Goal: Task Accomplishment & Management: Complete application form

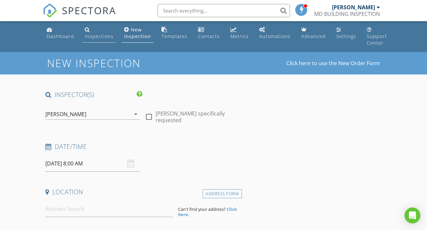
click at [91, 31] on link "Inspections" at bounding box center [99, 33] width 34 height 19
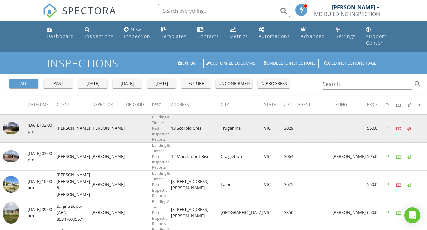
click at [14, 128] on img at bounding box center [11, 128] width 17 height 13
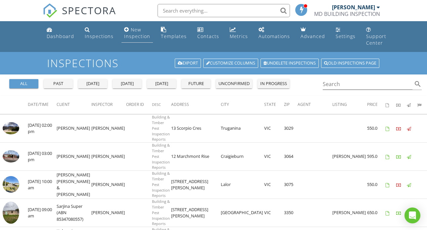
click at [131, 33] on div "New Inspection" at bounding box center [137, 32] width 26 height 13
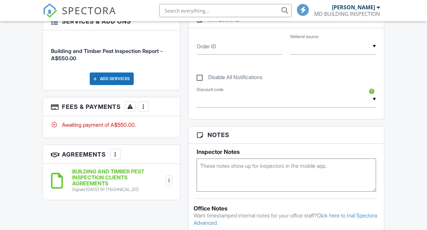
scroll to position [321, 0]
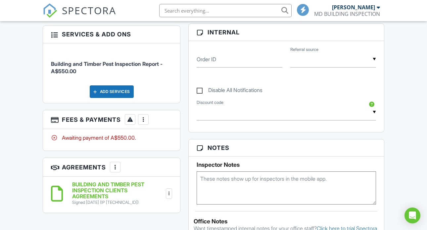
click at [142, 123] on div at bounding box center [143, 119] width 7 height 7
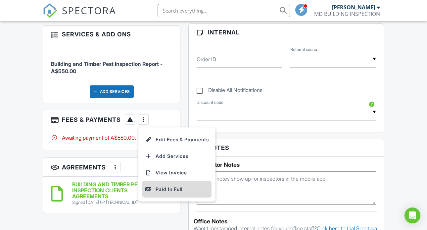
click at [170, 193] on div "Paid In Full" at bounding box center [177, 189] width 64 height 8
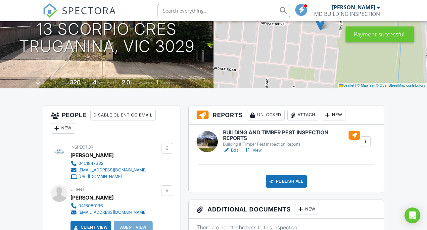
scroll to position [94, 0]
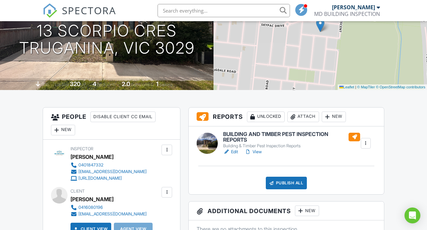
click at [236, 155] on link "Edit" at bounding box center [230, 152] width 15 height 7
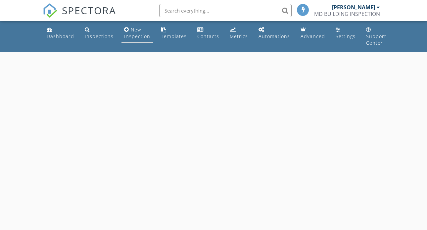
select select "7"
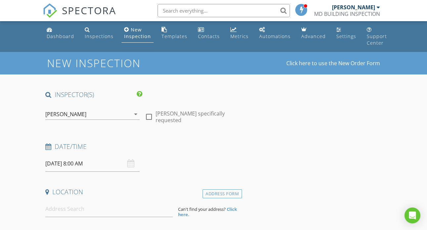
click at [82, 167] on input "[DATE] 8:00 AM" at bounding box center [92, 164] width 94 height 16
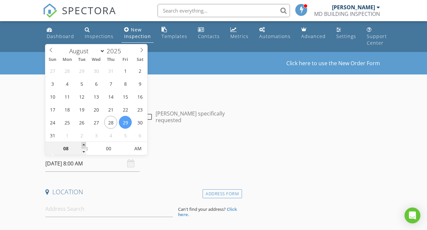
type input "09"
type input "[DATE] 9:00 AM"
click at [82, 145] on span at bounding box center [83, 145] width 5 height 7
click at [201, 153] on div "Date/Time" at bounding box center [142, 148] width 199 height 13
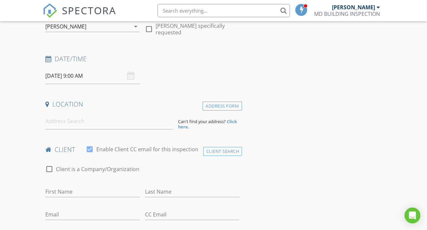
scroll to position [89, 0]
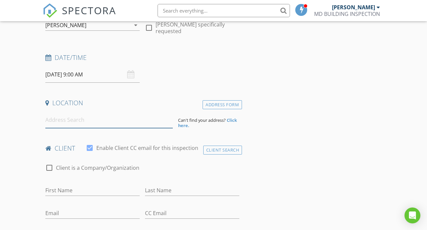
click at [77, 118] on input at bounding box center [108, 120] width 127 height 16
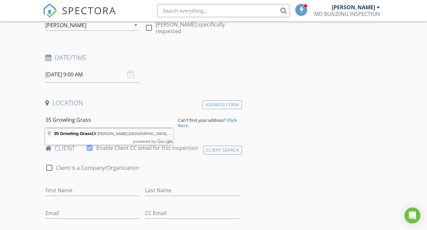
type input "35 Growling Grass Dr, Clyde North VIC, Australia"
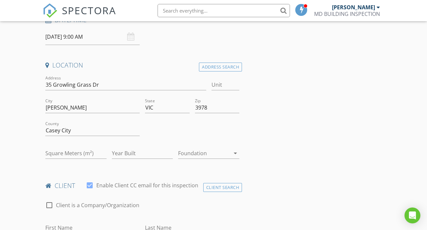
scroll to position [130, 0]
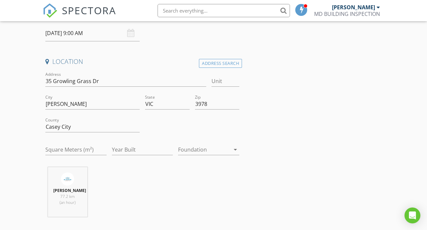
click at [231, 151] on div "arrow_drop_down" at bounding box center [234, 150] width 9 height 8
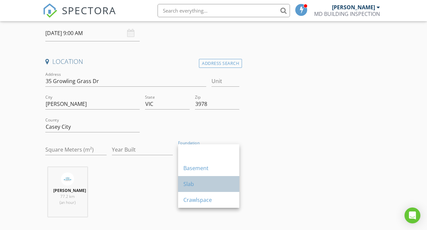
click at [194, 182] on div "Slab" at bounding box center [208, 184] width 51 height 8
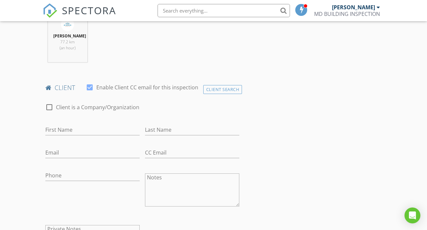
scroll to position [295, 0]
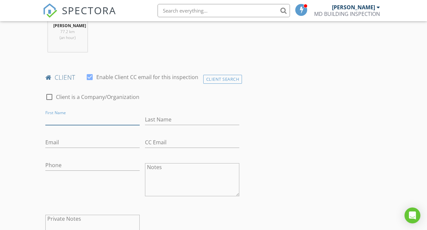
click at [65, 123] on input "First Name" at bounding box center [92, 119] width 94 height 11
type input "[PERSON_NAME]"
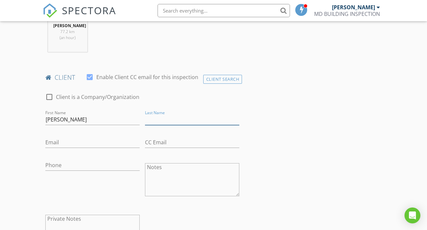
click at [155, 123] on input "Last Name" at bounding box center [192, 119] width 94 height 11
type input "[PERSON_NAME]"
click at [82, 148] on input "Email" at bounding box center [92, 142] width 94 height 11
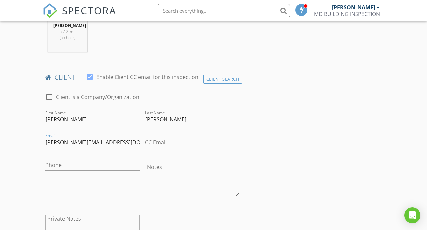
type input "[PERSON_NAME][EMAIL_ADDRESS][DOMAIN_NAME]"
click at [56, 171] on input "Phone" at bounding box center [92, 165] width 94 height 11
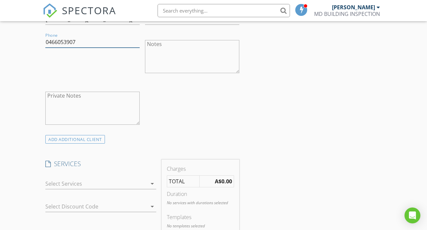
scroll to position [431, 0]
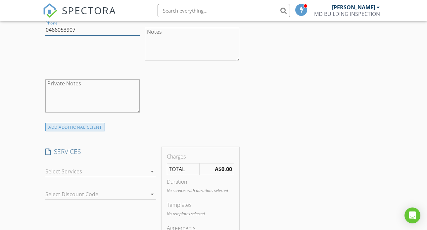
type input "0466053907"
click at [86, 132] on div "ADD ADDITIONAL client" at bounding box center [75, 127] width 60 height 9
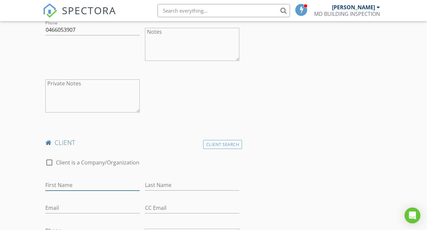
click at [68, 189] on input "First Name" at bounding box center [92, 185] width 94 height 11
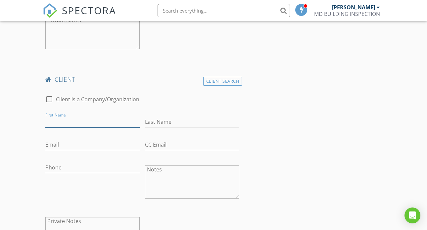
scroll to position [496, 0]
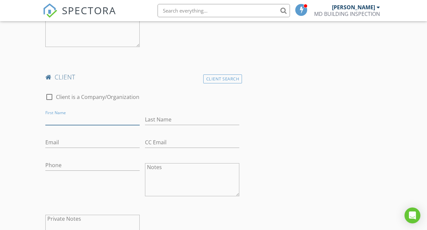
type input "p"
type input "O"
type input "Poojan"
click at [157, 125] on input "Last Name" at bounding box center [192, 119] width 94 height 11
type input "Thapa"
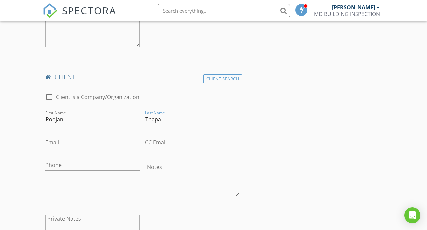
click at [93, 148] on input "Email" at bounding box center [92, 142] width 94 height 11
type input "0"
type input "thapapoojan01@gmail.com"
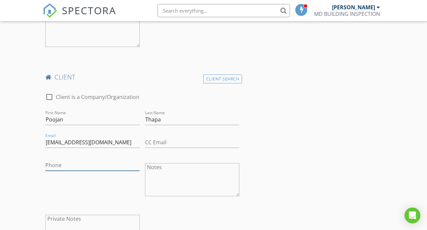
click at [62, 171] on input "Phone" at bounding box center [92, 165] width 94 height 11
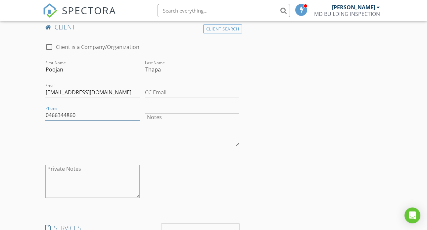
scroll to position [547, 0]
type input "0466344860"
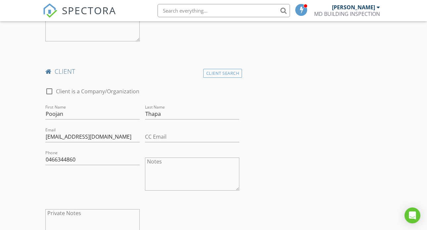
scroll to position [503, 0]
click at [82, 142] on input "thapapoojan01@gmail.com" at bounding box center [92, 136] width 94 height 11
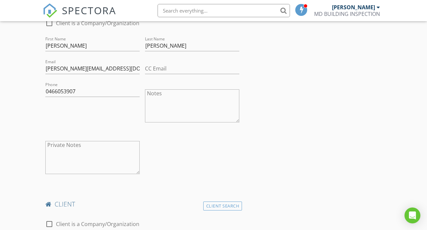
scroll to position [362, 0]
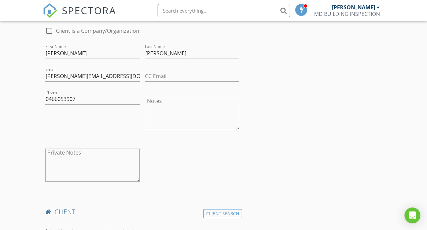
type input "[EMAIL_ADDRESS][DOMAIN_NAME]"
click at [112, 80] on input "[PERSON_NAME][EMAIL_ADDRESS][DOMAIN_NAME]" at bounding box center [92, 76] width 94 height 11
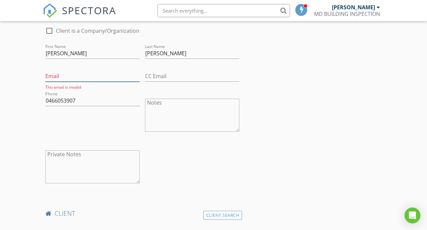
click at [76, 82] on input "Email" at bounding box center [92, 76] width 94 height 11
paste input "[PERSON_NAME][EMAIL_ADDRESS][DOMAIN_NAME]"
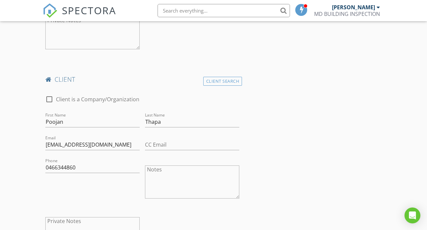
scroll to position [495, 0]
type input "[PERSON_NAME][EMAIL_ADDRESS][DOMAIN_NAME]"
drag, startPoint x: 46, startPoint y: 150, endPoint x: 115, endPoint y: 146, distance: 69.0
click at [115, 146] on input "[EMAIL_ADDRESS][DOMAIN_NAME]" at bounding box center [92, 143] width 94 height 11
click at [83, 149] on input "Email" at bounding box center [92, 143] width 94 height 11
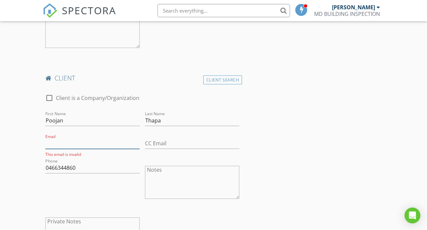
paste input "[EMAIL_ADDRESS][DOMAIN_NAME]"
type input "[EMAIL_ADDRESS][DOMAIN_NAME]"
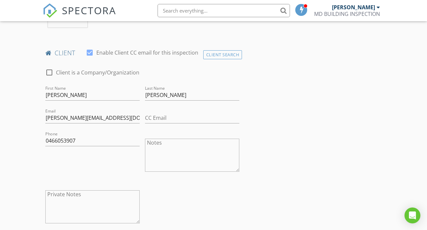
scroll to position [320, 0]
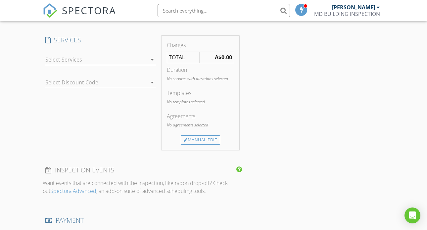
scroll to position [742, 0]
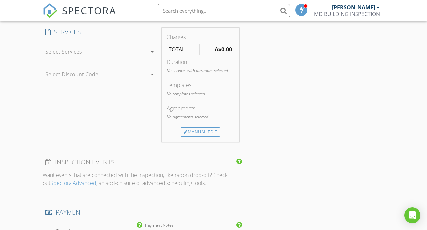
click at [152, 56] on icon "arrow_drop_down" at bounding box center [152, 52] width 8 height 8
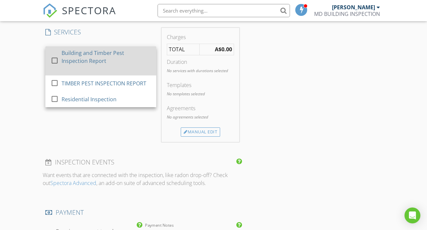
click at [118, 65] on div "Building and Timber Pest Inspection Report" at bounding box center [106, 57] width 89 height 16
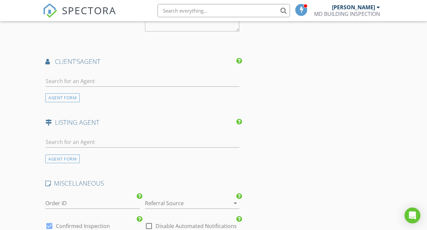
scroll to position [1039, 0]
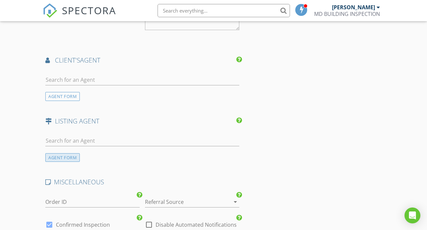
click at [67, 162] on div "AGENT FORM" at bounding box center [62, 157] width 34 height 9
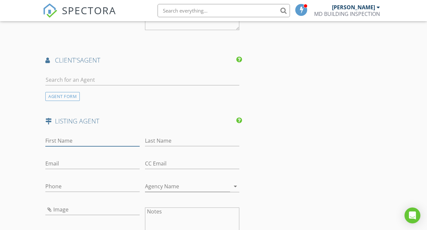
click at [61, 146] on input "First Name" at bounding box center [92, 140] width 94 height 11
type input "Pravin"
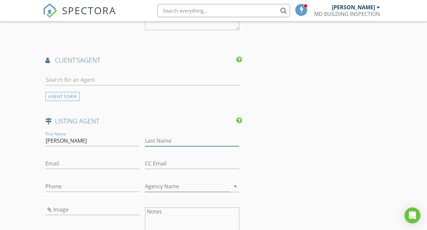
click at [147, 146] on input "Last Name" at bounding box center [192, 140] width 94 height 11
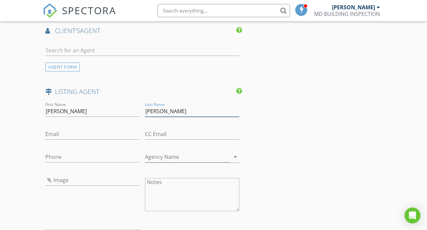
scroll to position [1074, 0]
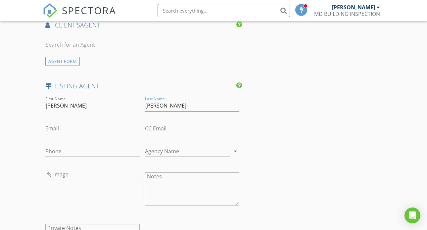
type input "Patel"
click at [71, 157] on input "Phone" at bounding box center [92, 151] width 94 height 11
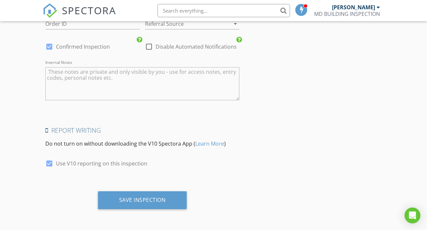
scroll to position [1372, 0]
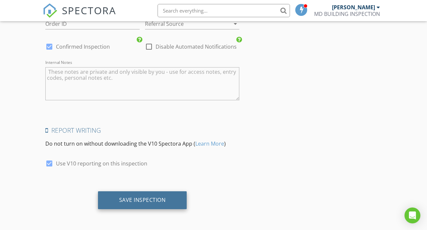
type input "0422924847"
click at [161, 202] on div "Save Inspection" at bounding box center [142, 200] width 47 height 7
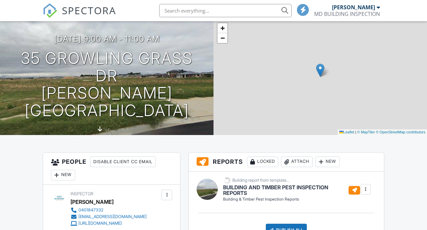
scroll to position [92, 0]
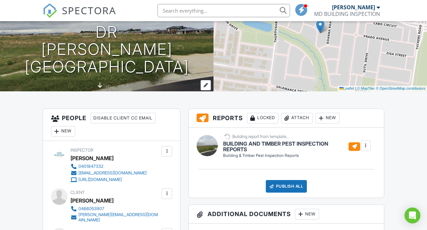
click at [208, 88] on div at bounding box center [206, 85] width 10 height 10
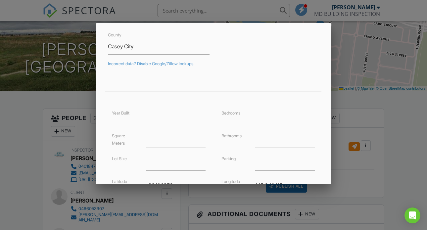
scroll to position [88, 0]
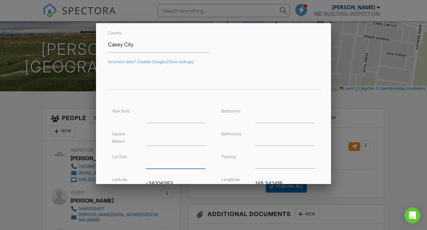
click at [152, 164] on input "number" at bounding box center [176, 161] width 60 height 16
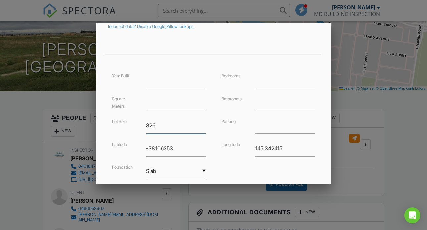
type input "326"
click at [268, 82] on input "number" at bounding box center [285, 80] width 60 height 16
type input "4"
click at [266, 104] on input "number" at bounding box center [285, 103] width 60 height 16
type input "2"
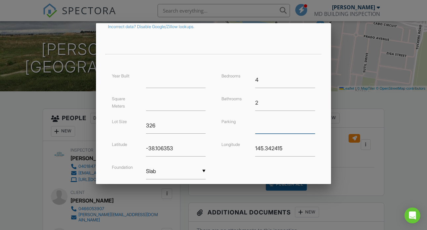
click at [264, 128] on input "text" at bounding box center [285, 126] width 60 height 16
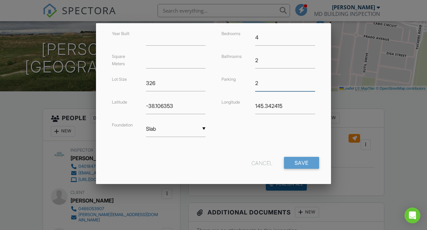
scroll to position [167, 0]
type input "2"
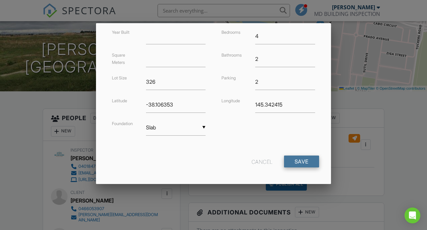
click at [306, 166] on input "Save" at bounding box center [301, 162] width 35 height 12
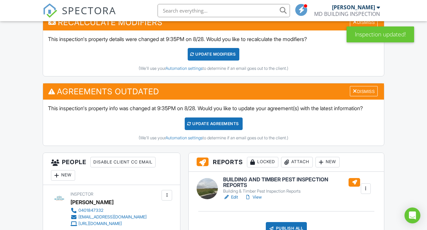
scroll to position [188, 0]
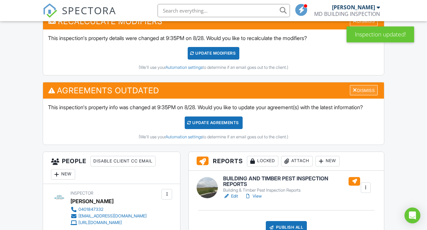
click at [362, 95] on div "Dismiss" at bounding box center [364, 90] width 28 height 10
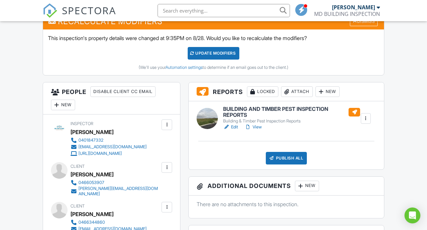
click at [227, 59] on div "UPDATE Modifiers" at bounding box center [214, 53] width 52 height 13
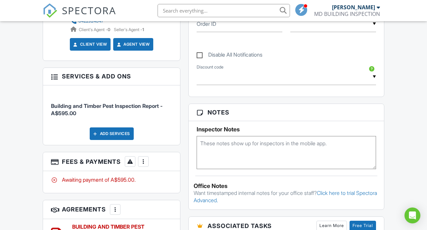
scroll to position [355, 0]
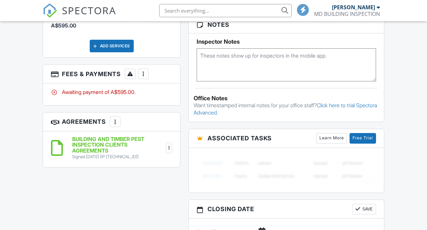
click at [144, 76] on div at bounding box center [143, 74] width 7 height 7
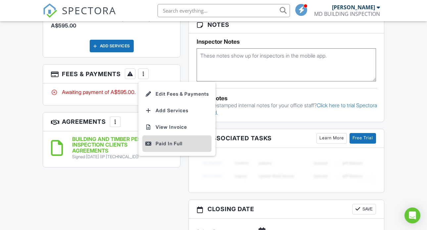
click at [167, 148] on div "Paid In Full" at bounding box center [177, 144] width 64 height 8
